Goal: Check status: Check status

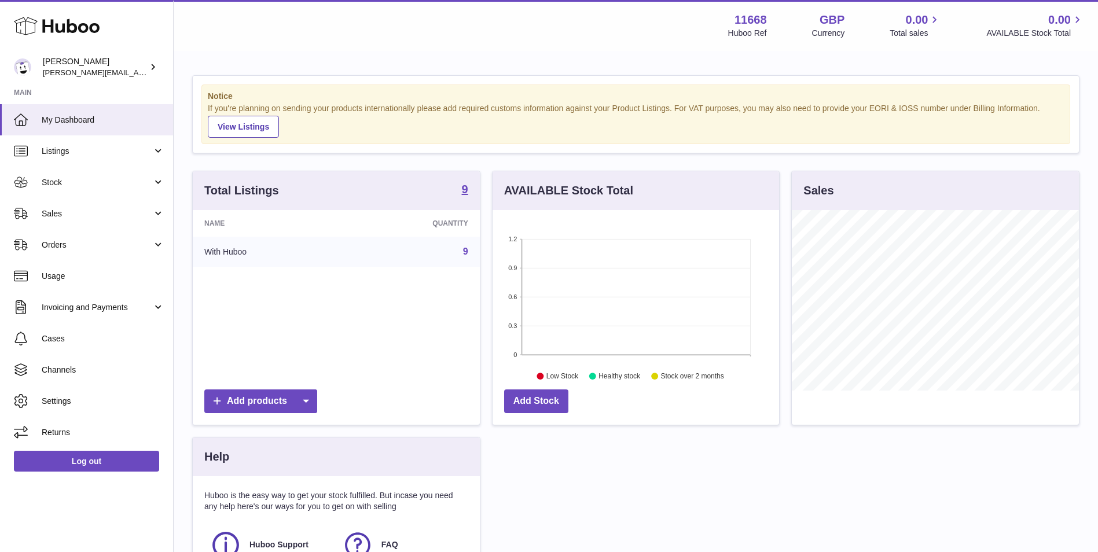
scroll to position [181, 286]
click at [145, 242] on span "Orders" at bounding box center [97, 245] width 111 height 11
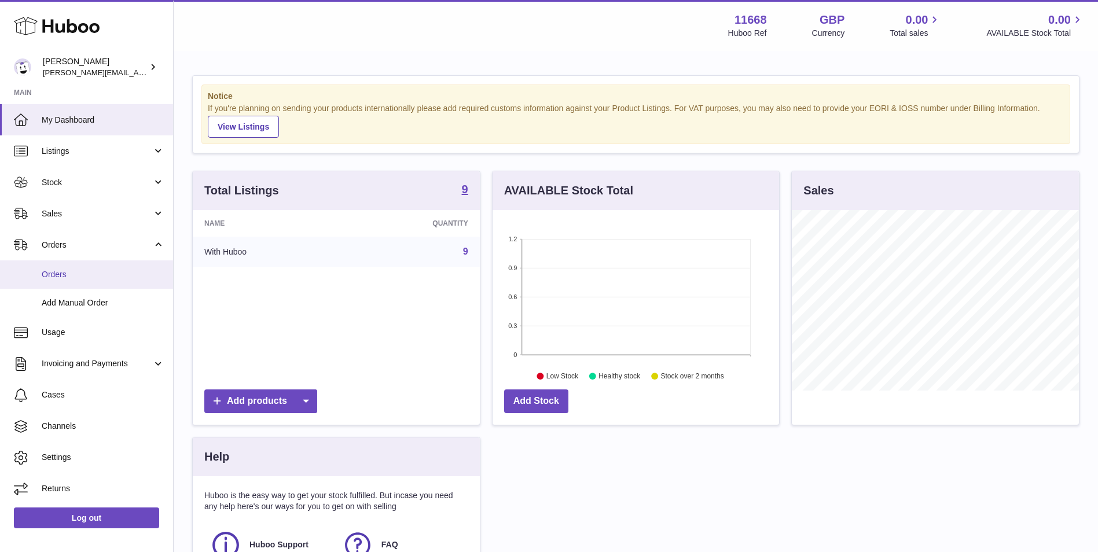
click at [75, 277] on span "Orders" at bounding box center [103, 274] width 123 height 11
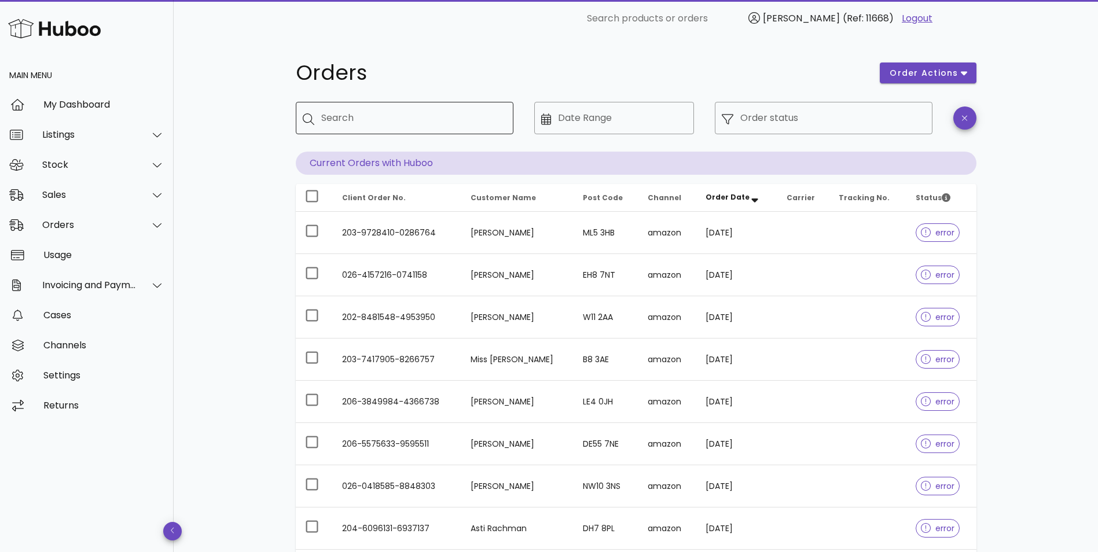
click at [355, 114] on input "Search" at bounding box center [412, 118] width 183 height 19
type input "****"
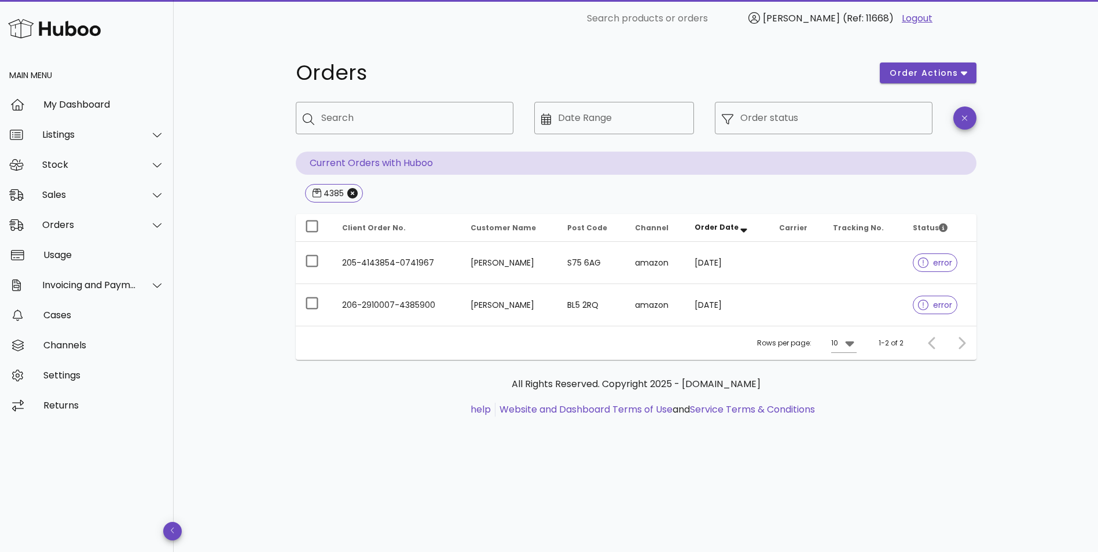
click at [221, 168] on div "Orders order actions ​ Search ​ Date Range ​ Order status Current Orders with H…" at bounding box center [636, 294] width 924 height 515
click at [111, 226] on div "Orders" at bounding box center [89, 224] width 94 height 11
click at [228, 259] on div "Orders order actions ​ Search ​ Date Range ​ Order status Current Orders with H…" at bounding box center [636, 294] width 924 height 515
click at [354, 192] on icon "Close" at bounding box center [352, 193] width 10 height 10
click at [372, 117] on input "Search" at bounding box center [412, 118] width 183 height 19
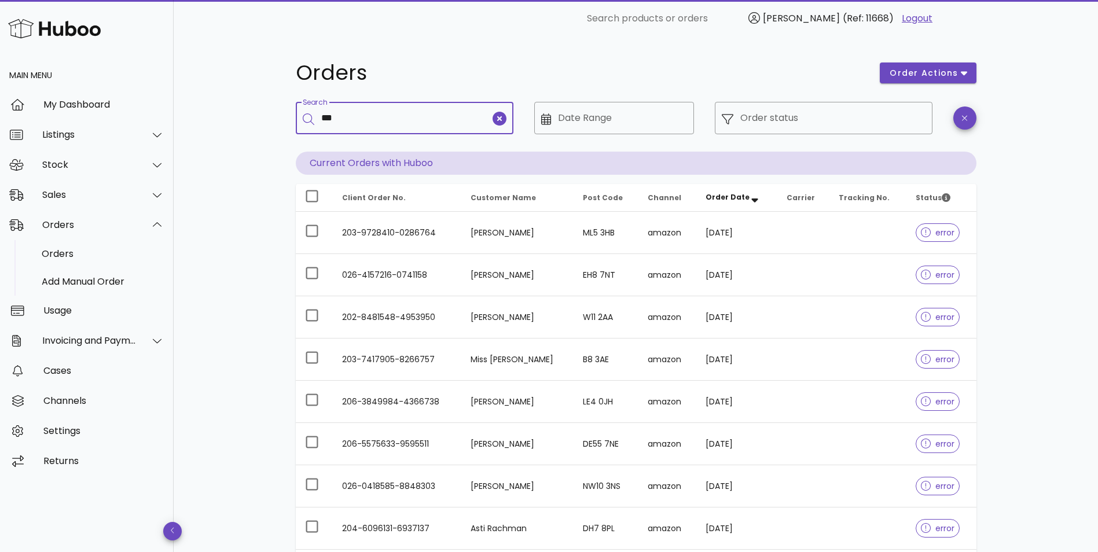
type input "***"
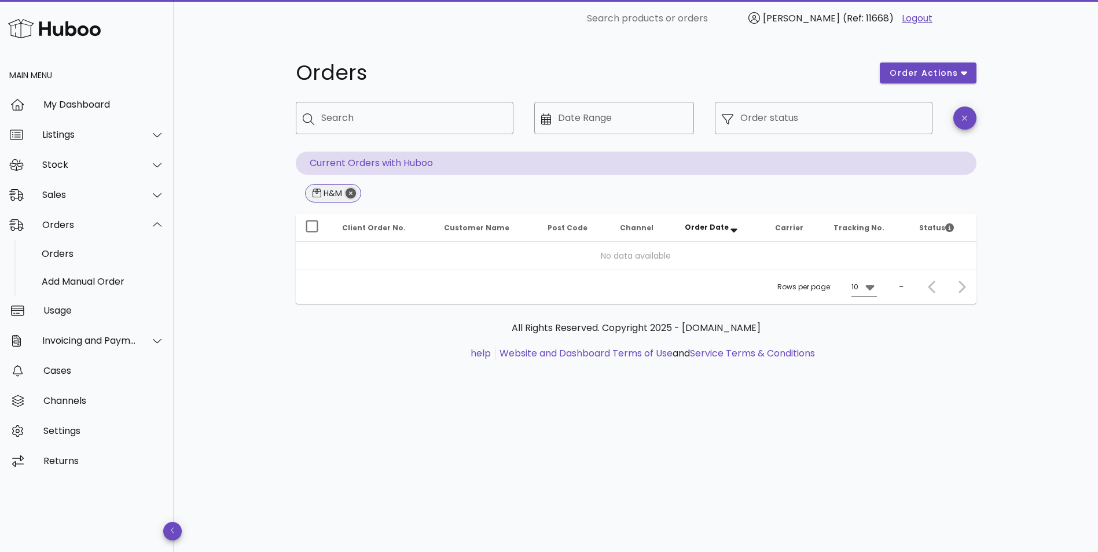
click at [350, 190] on icon "Close" at bounding box center [350, 193] width 10 height 10
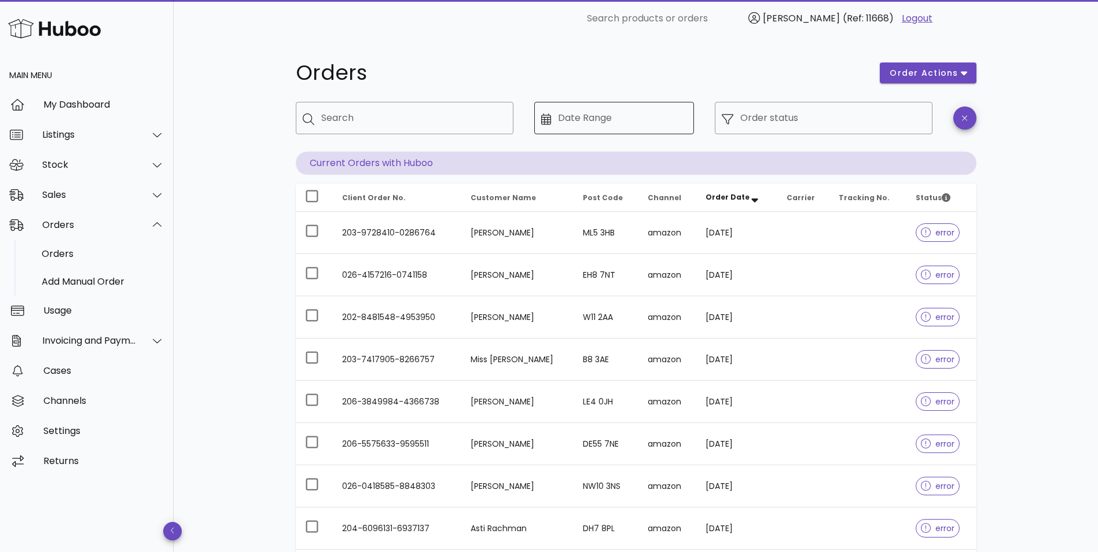
click at [623, 130] on div "Date Range" at bounding box center [622, 118] width 129 height 32
click at [580, 116] on input "Date Range" at bounding box center [622, 118] width 129 height 19
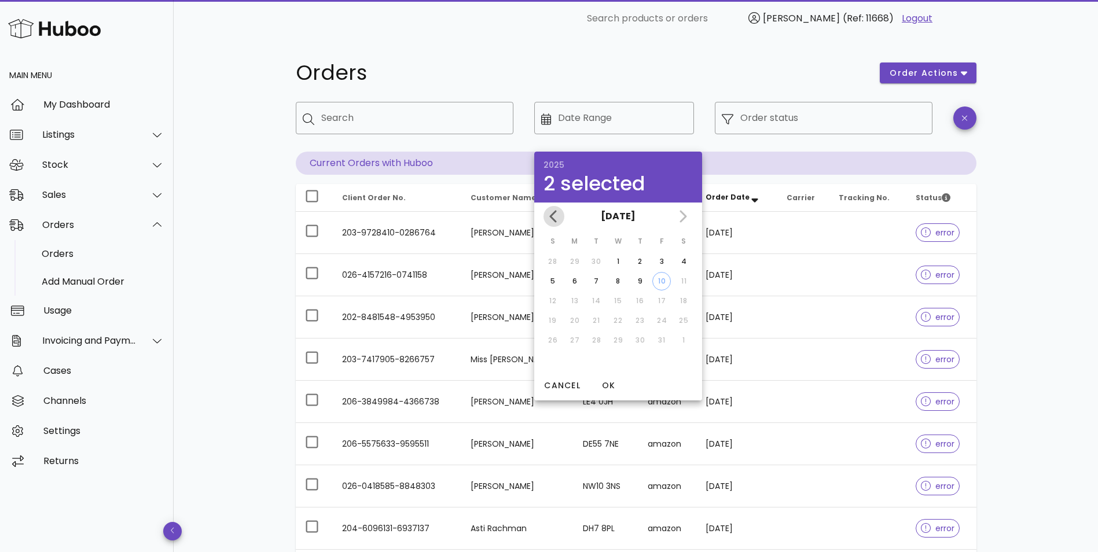
click at [550, 214] on icon "Previous month" at bounding box center [554, 216] width 14 height 14
click at [550, 214] on div "October 2025 September 2025 August 2025 July 2025" at bounding box center [618, 217] width 168 height 28
click at [550, 214] on div "August 2025 July 2025" at bounding box center [618, 217] width 168 height 28
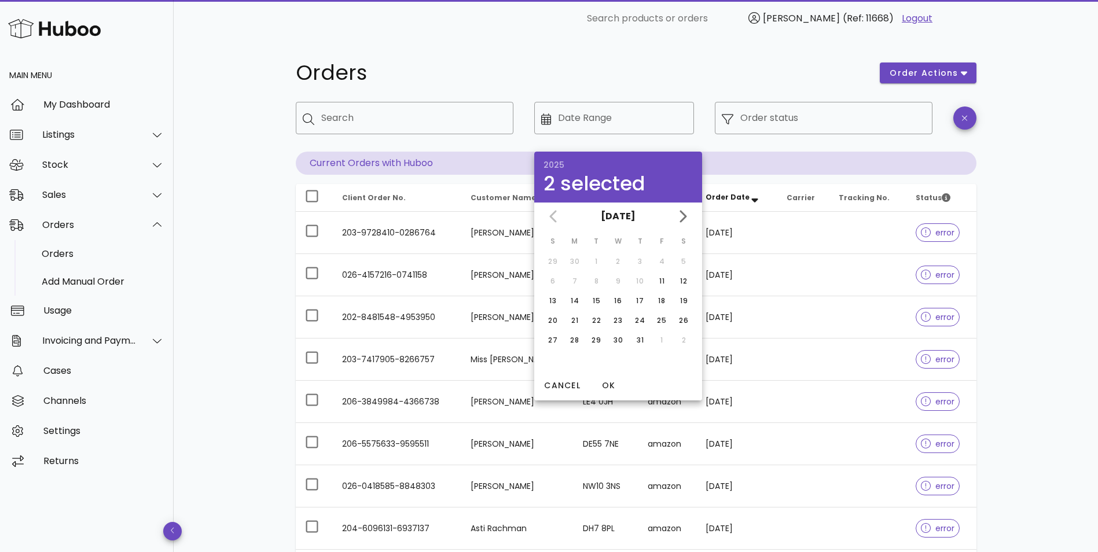
drag, startPoint x: 550, startPoint y: 214, endPoint x: 565, endPoint y: 222, distance: 17.4
click at [550, 218] on div "July 2025" at bounding box center [618, 217] width 168 height 28
click at [561, 222] on div "July 2025" at bounding box center [618, 217] width 168 height 28
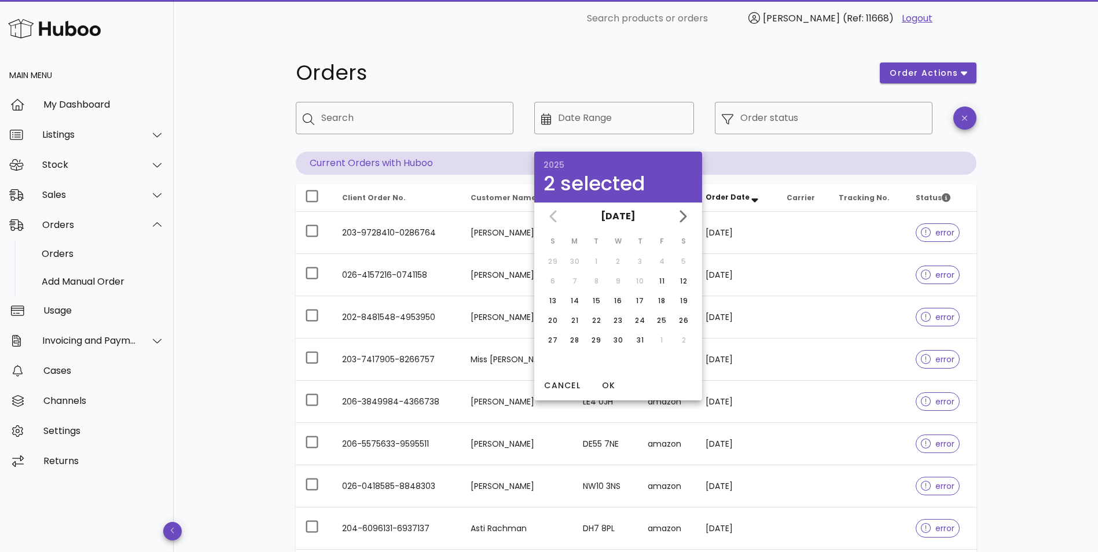
click at [556, 220] on div "July 2025" at bounding box center [618, 217] width 168 height 28
click at [196, 244] on div "Orders order actions ​ Search ​ Date Range ​ Order status Current Orders with H…" at bounding box center [636, 399] width 924 height 725
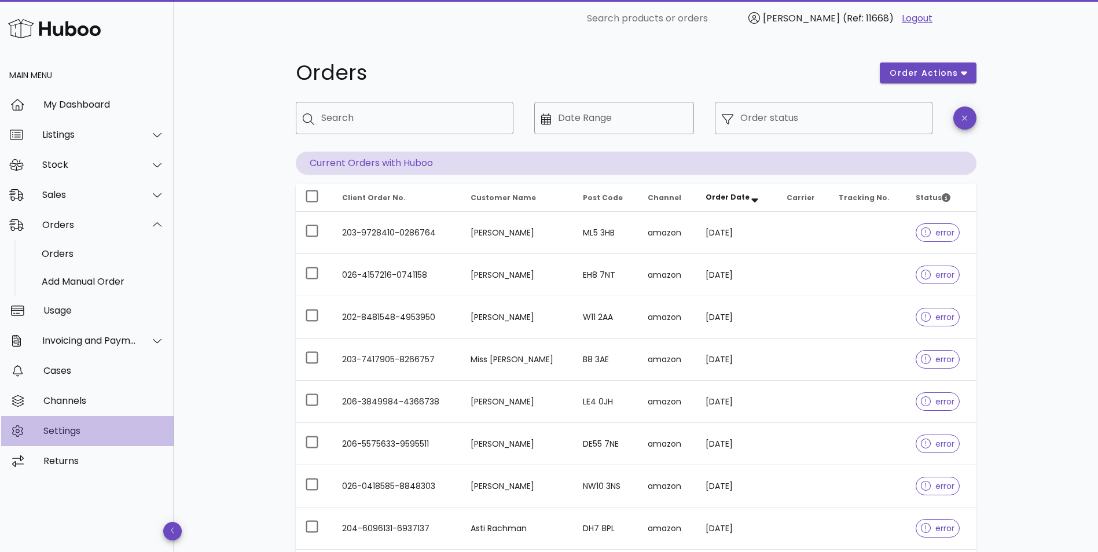
click at [89, 433] on div "Settings" at bounding box center [103, 430] width 121 height 11
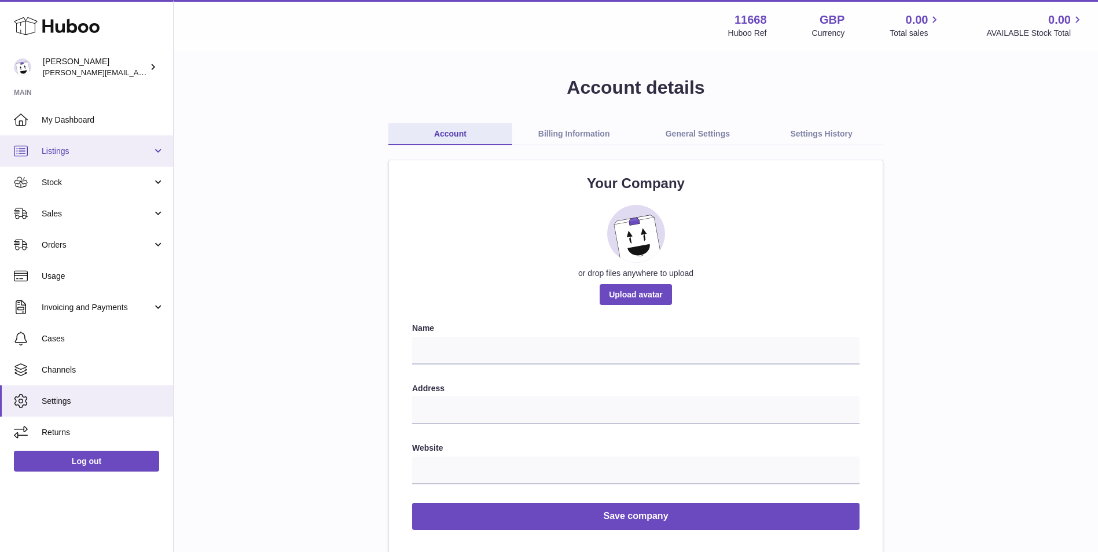
click at [150, 148] on span "Listings" at bounding box center [97, 151] width 111 height 11
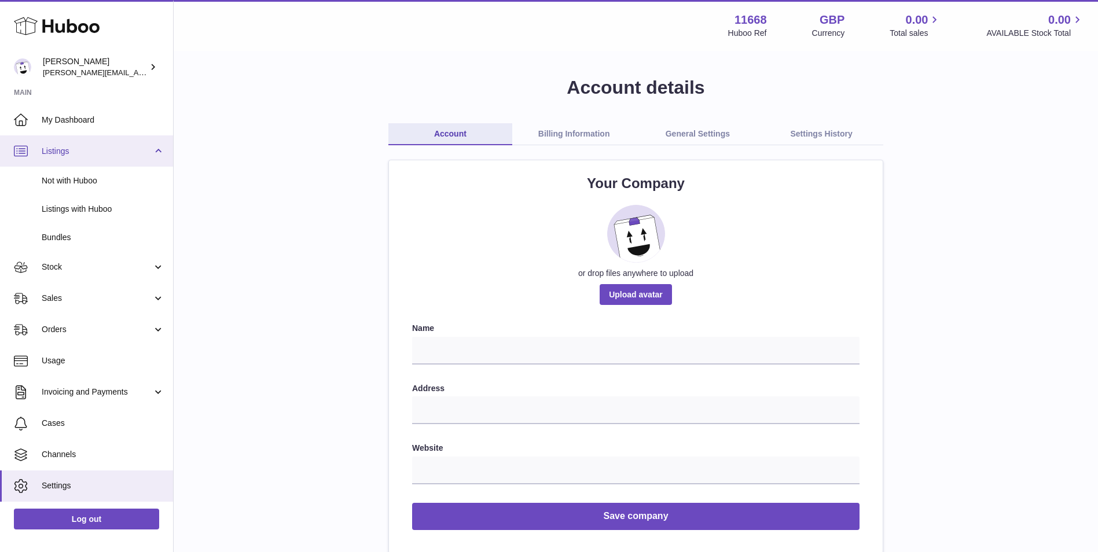
click at [156, 148] on link "Listings" at bounding box center [86, 150] width 173 height 31
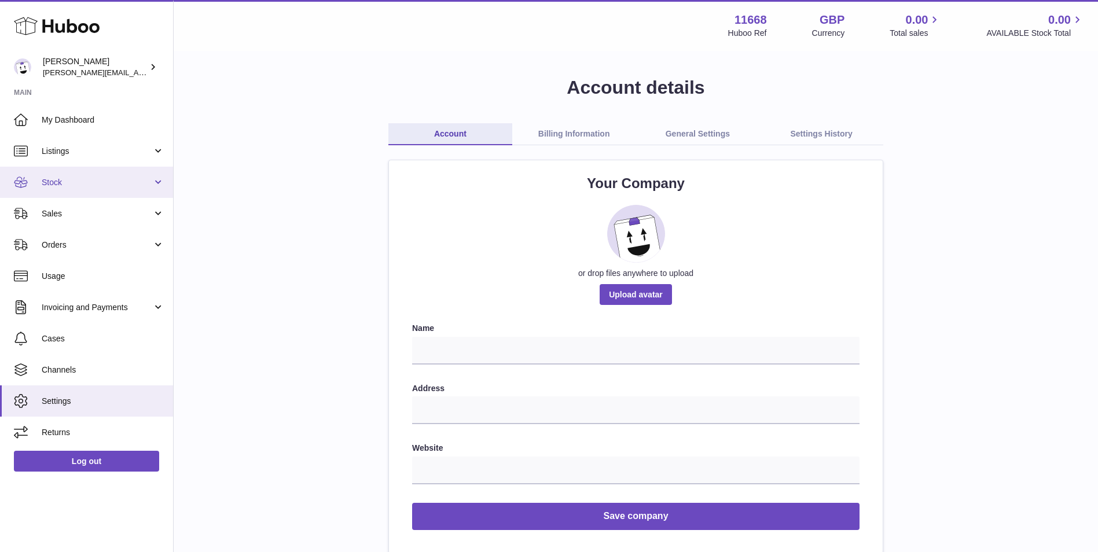
click at [152, 185] on span "Stock" at bounding box center [97, 182] width 111 height 11
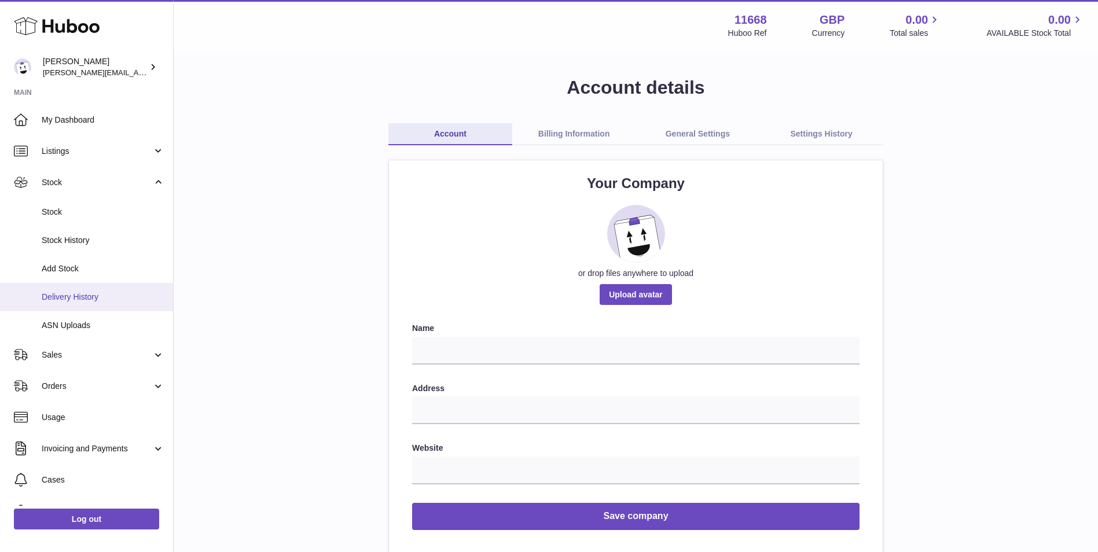
click at [81, 298] on span "Delivery History" at bounding box center [103, 297] width 123 height 11
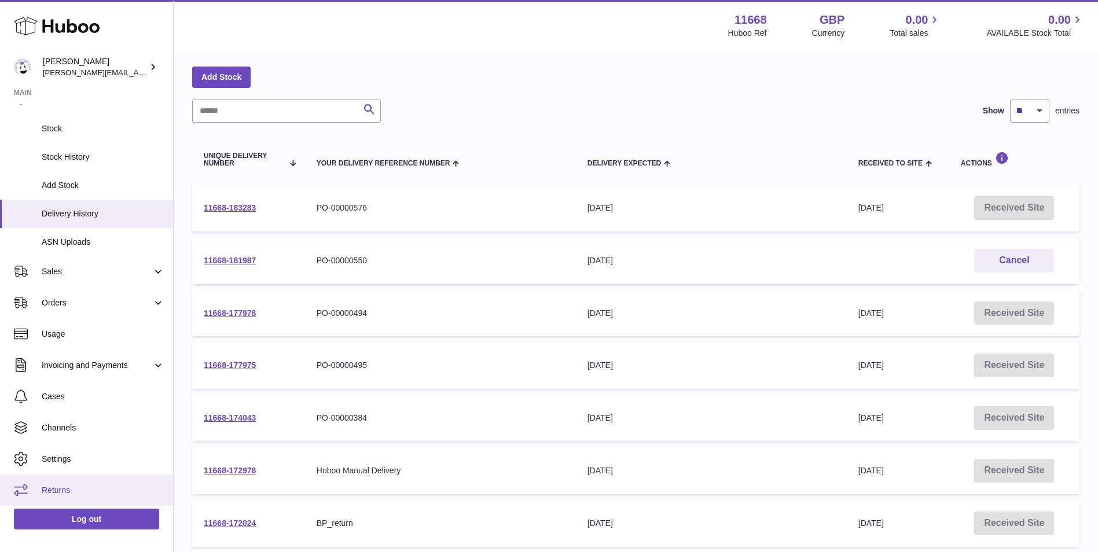
scroll to position [116, 0]
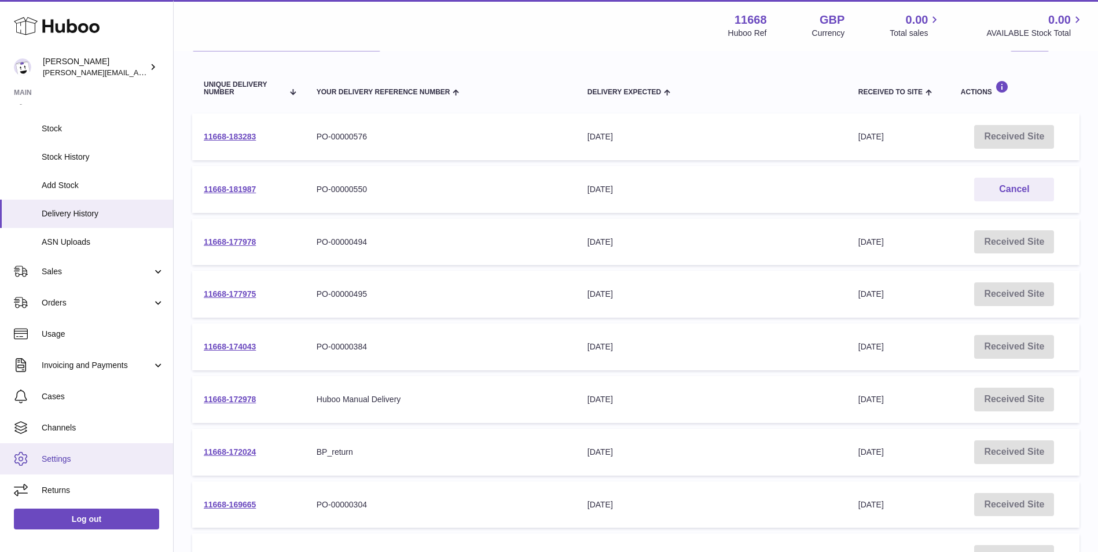
click at [80, 464] on span "Settings" at bounding box center [103, 459] width 123 height 11
